Goal: Find specific fact: Find contact information

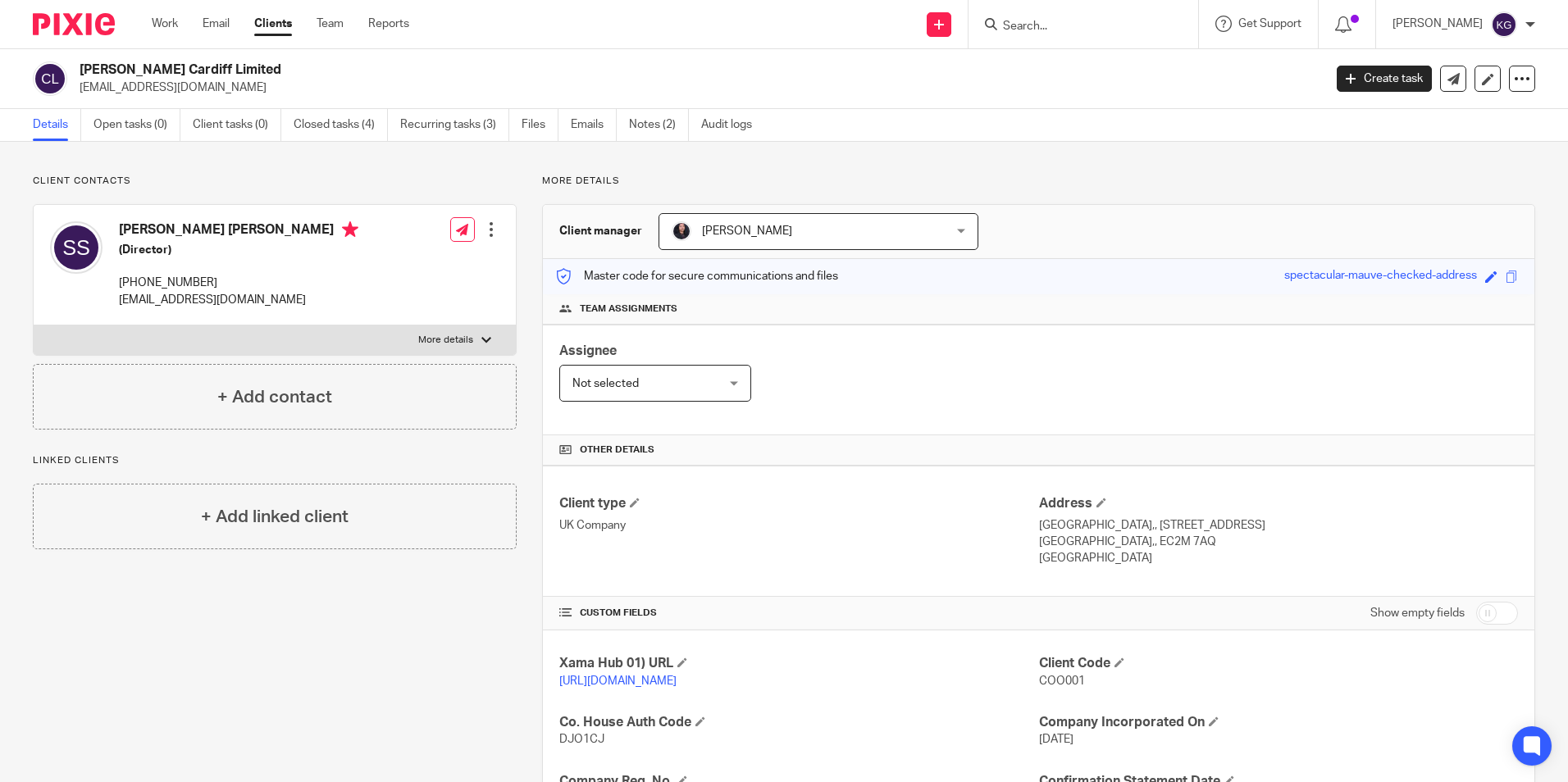
click at [1027, 25] on input "Search" at bounding box center [1075, 27] width 148 height 15
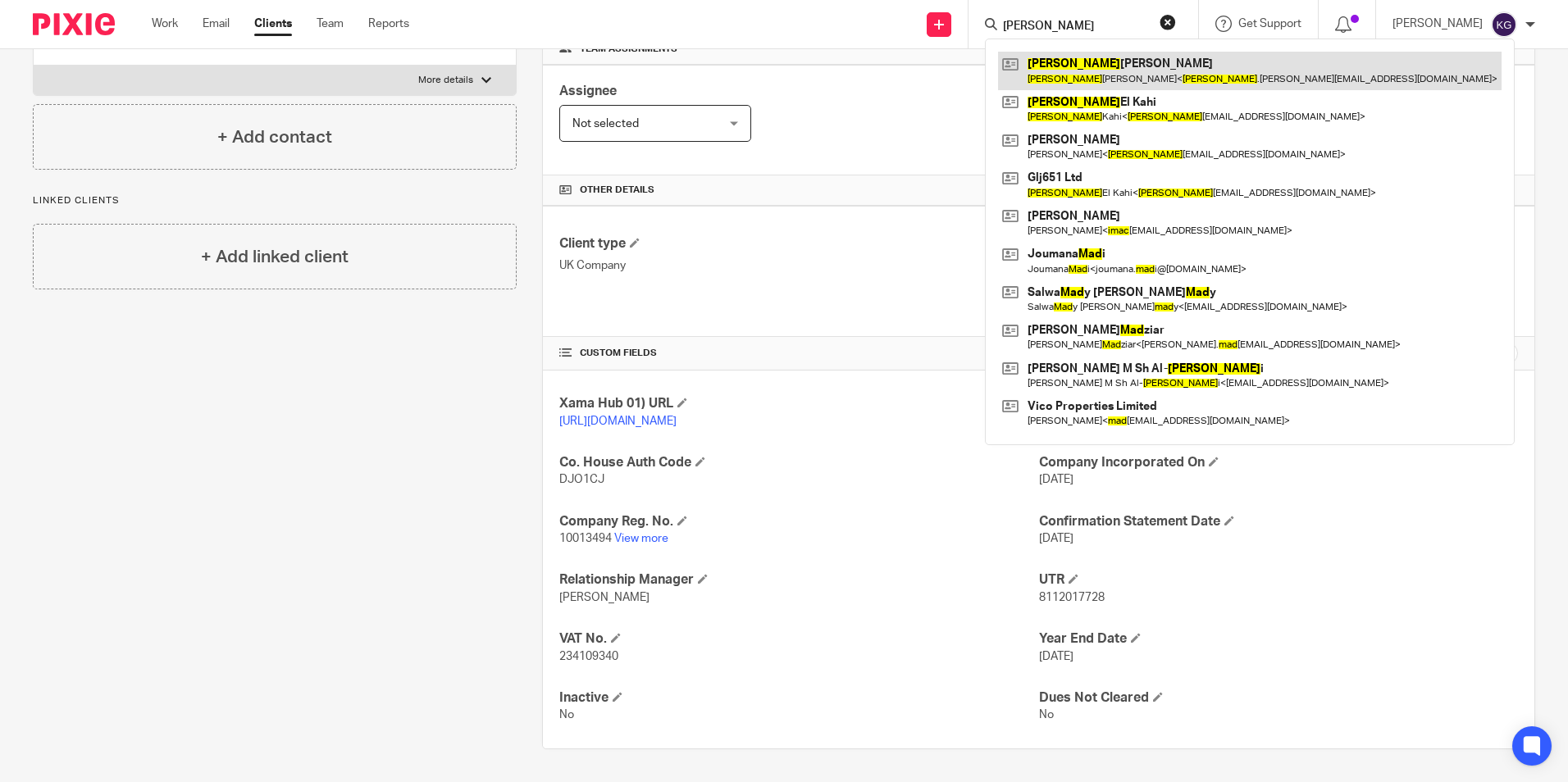
type input "[PERSON_NAME]"
click at [1147, 67] on link at bounding box center [1249, 70] width 503 height 38
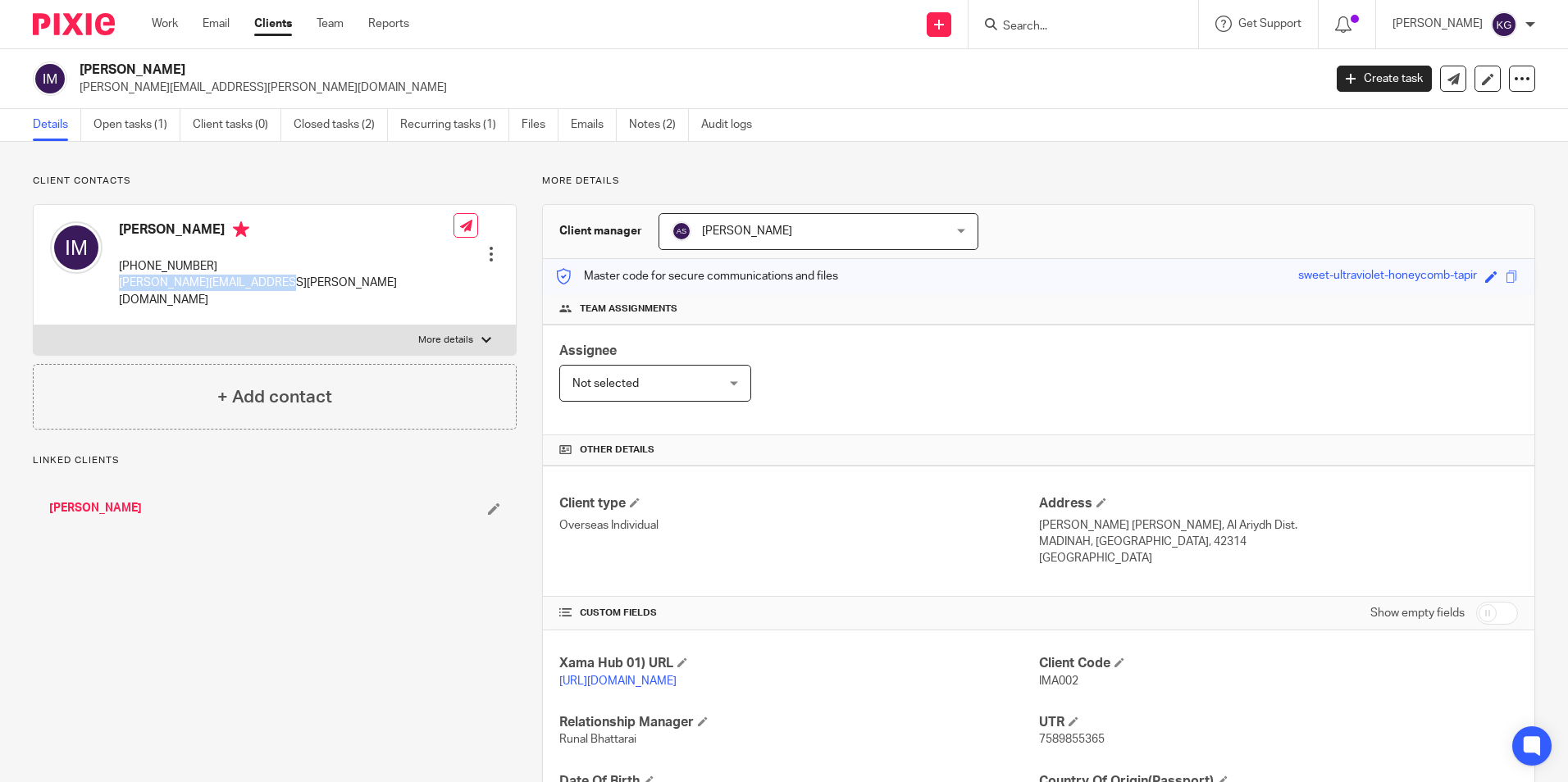
drag, startPoint x: 116, startPoint y: 280, endPoint x: 268, endPoint y: 288, distance: 152.2
click at [268, 288] on div "Imad Majdalani +966-5-332-43709 imad.majdalani@outlook.com" at bounding box center [252, 264] width 403 height 103
copy p "imad.majdalani@outlook.com"
